Goal: Task Accomplishment & Management: Manage account settings

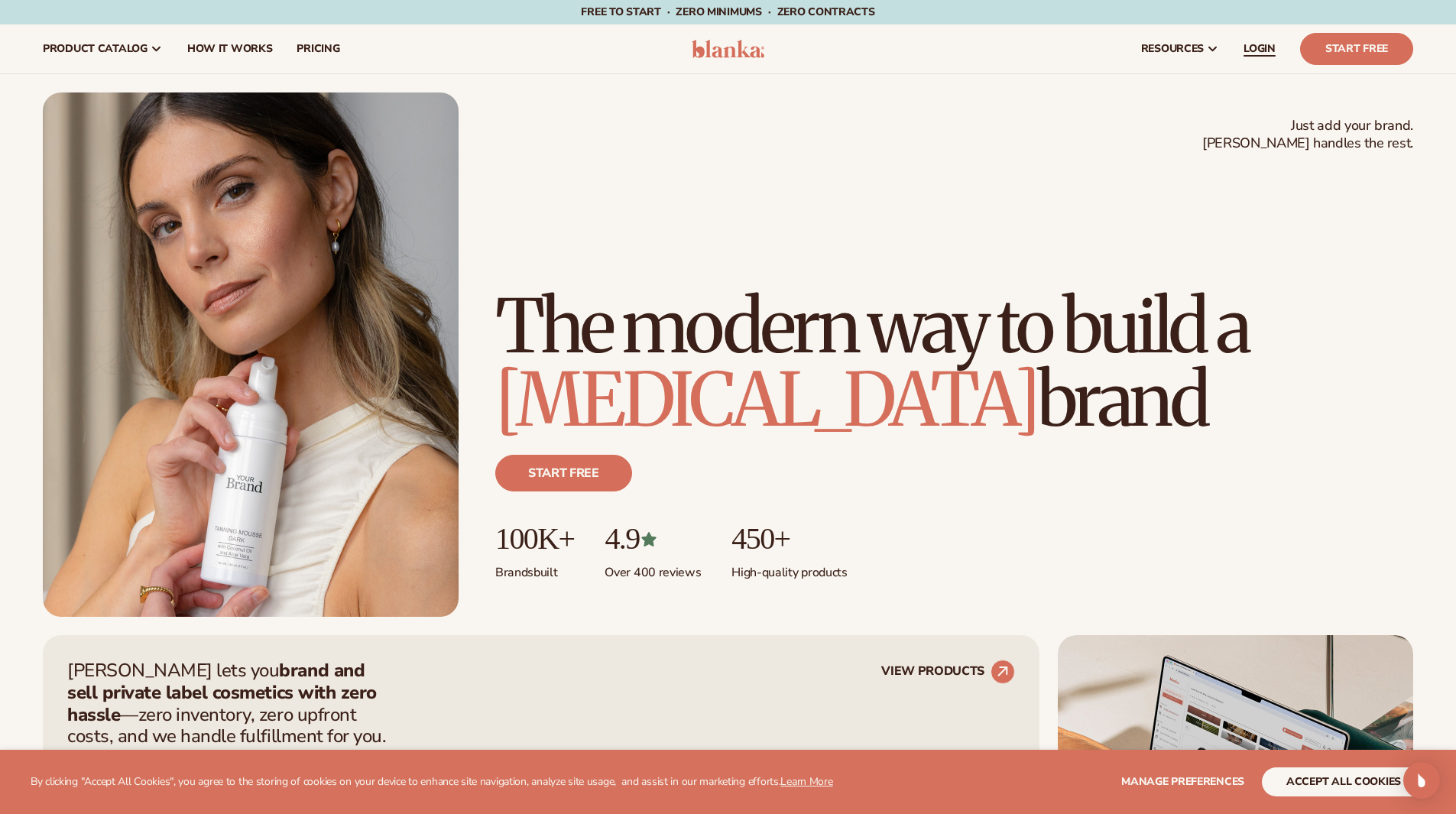
click at [1247, 54] on span "LOGIN" at bounding box center [1260, 49] width 32 height 12
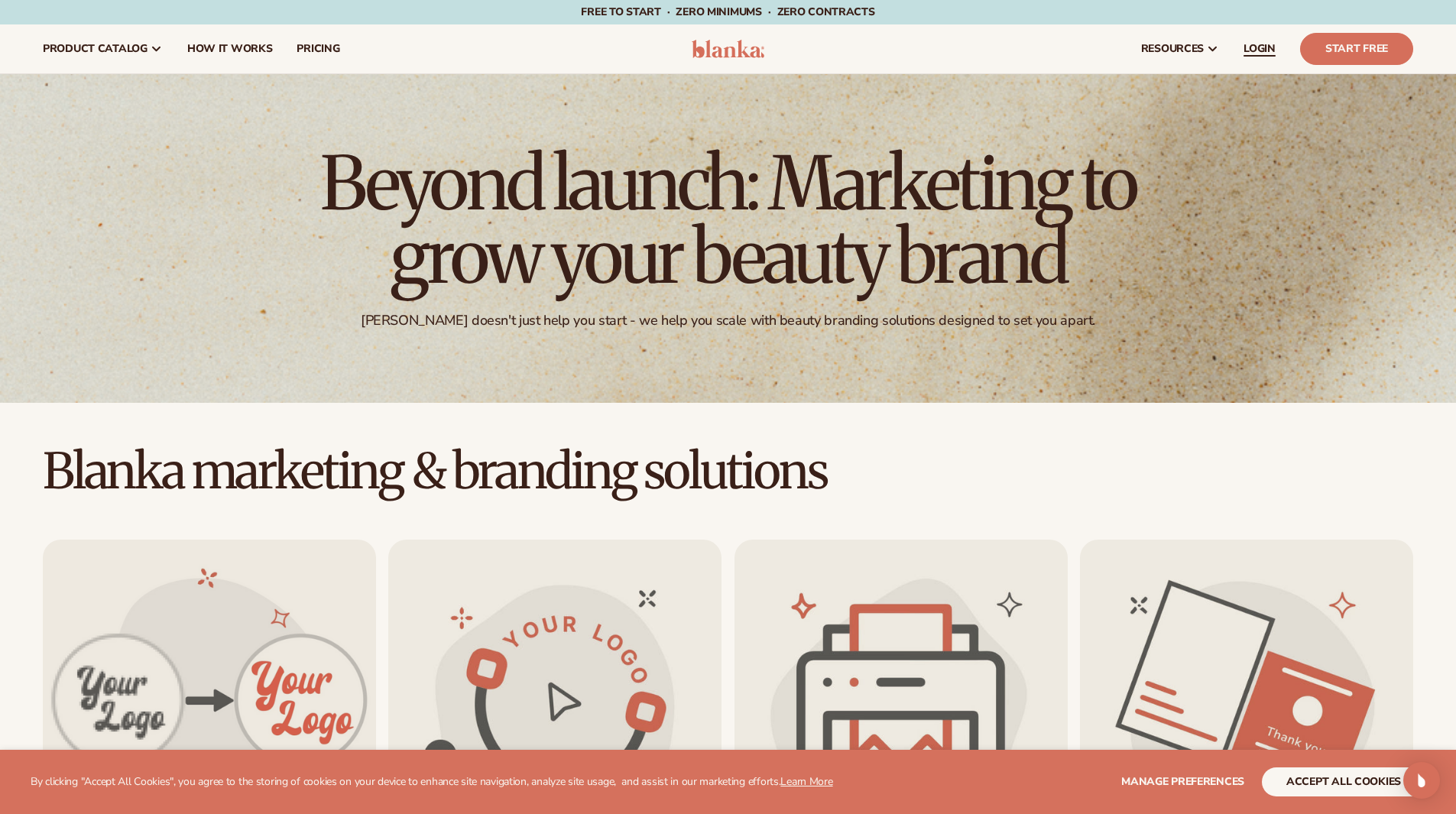
click at [1261, 47] on span "LOGIN" at bounding box center [1260, 49] width 32 height 12
